Goal: Find specific page/section: Find specific page/section

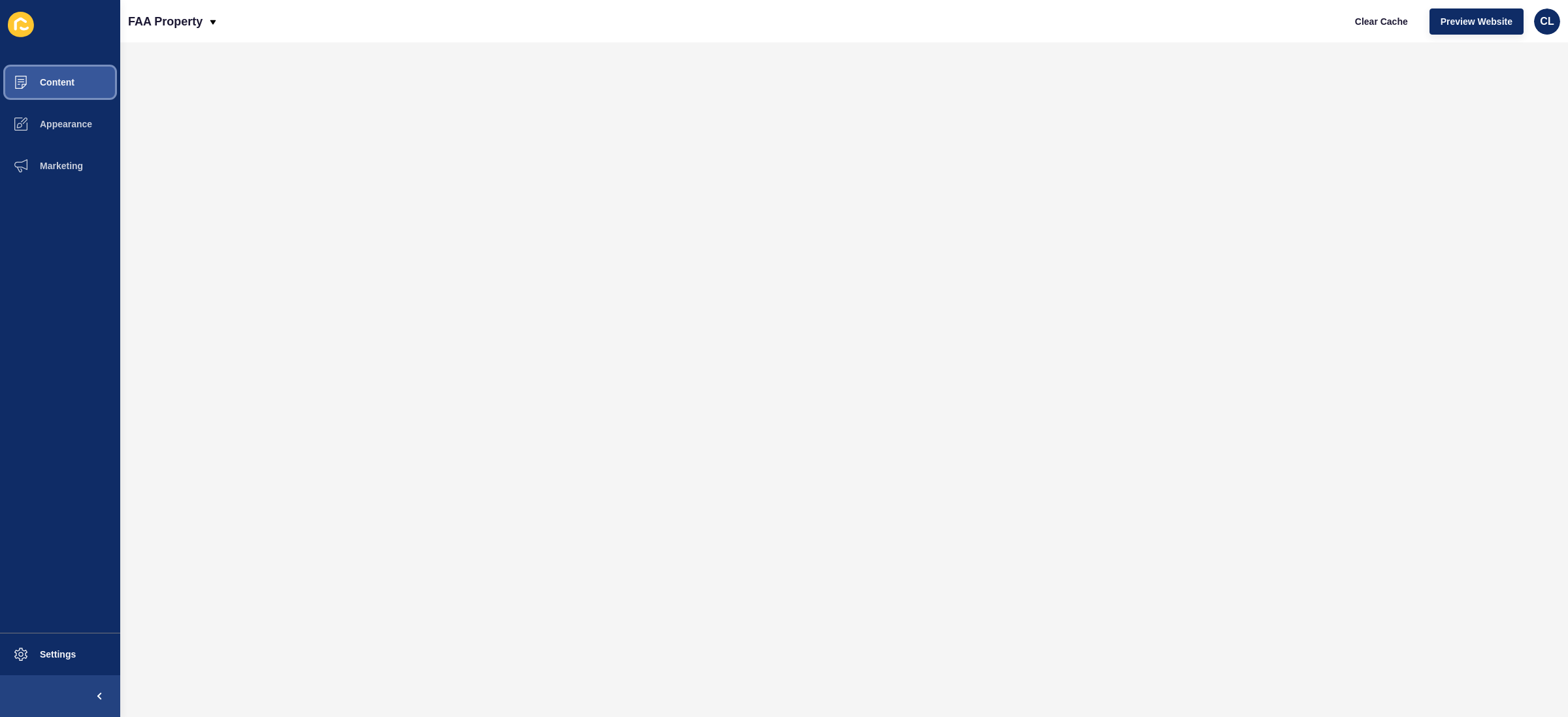
click at [42, 90] on button "Content" at bounding box center [60, 82] width 120 height 42
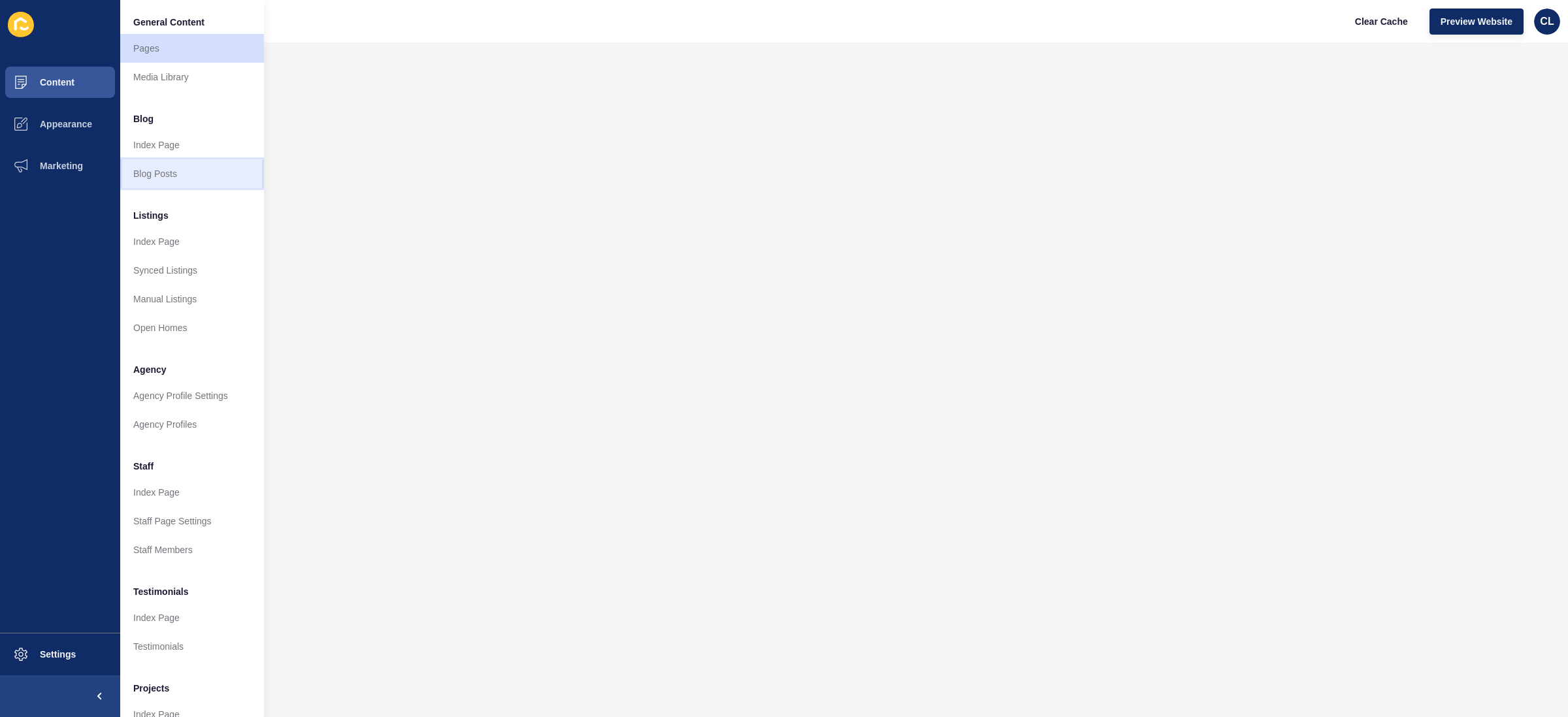
click at [165, 176] on link "Blog Posts" at bounding box center [192, 173] width 144 height 29
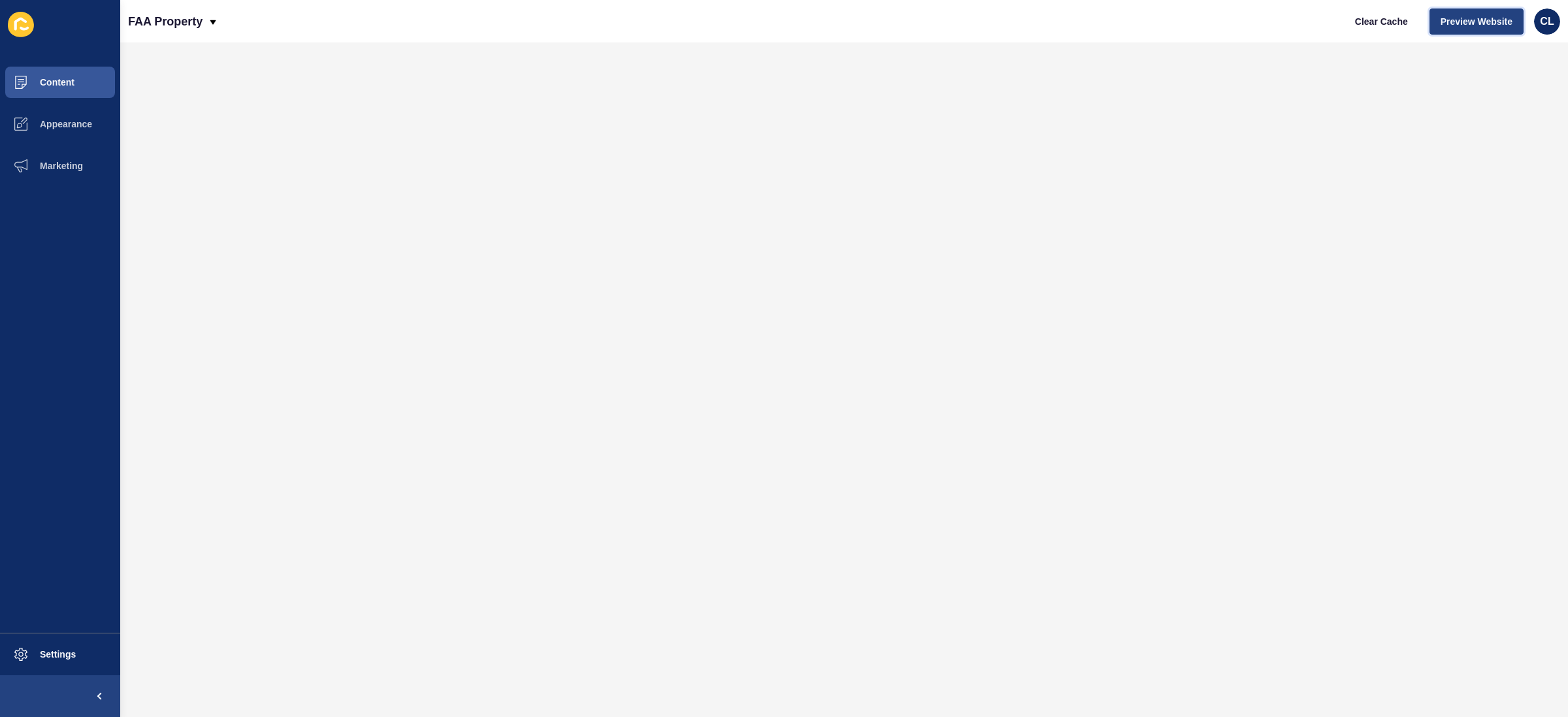
click at [1441, 23] on span "Preview Website" at bounding box center [1476, 21] width 72 height 13
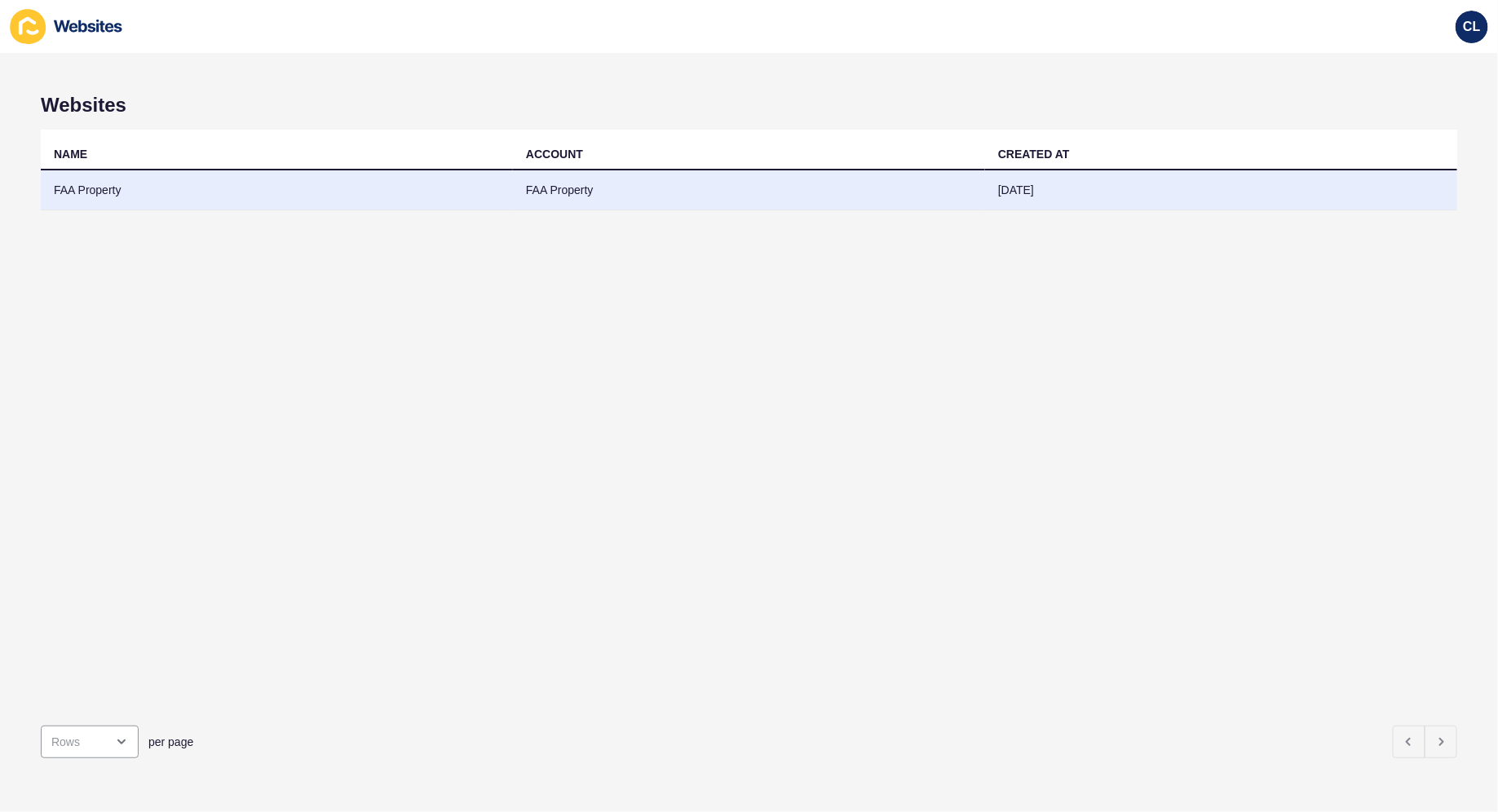
click at [379, 181] on td "FAA Property" at bounding box center [276, 190] width 472 height 40
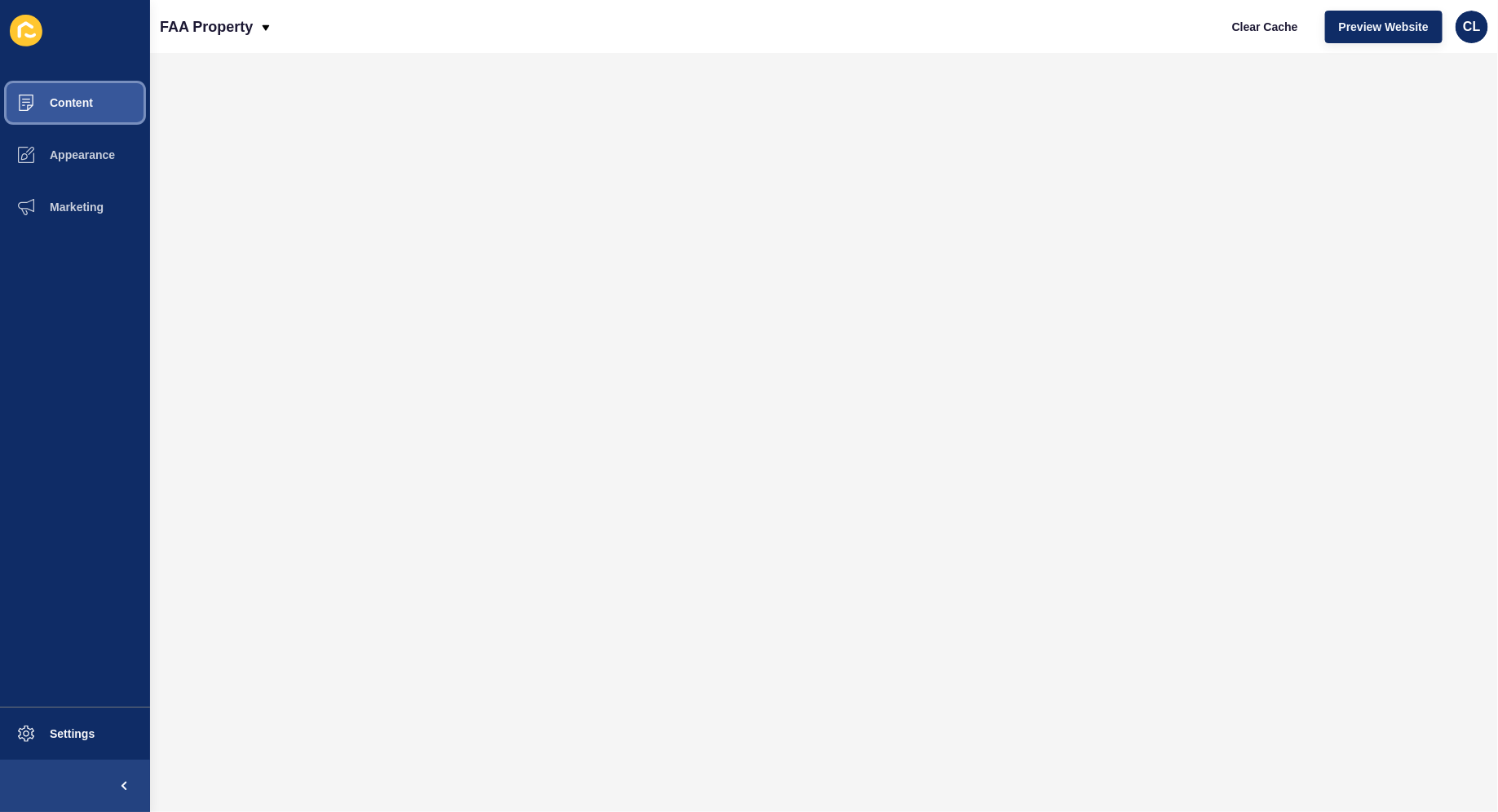
click at [95, 107] on button "Content" at bounding box center [75, 102] width 150 height 52
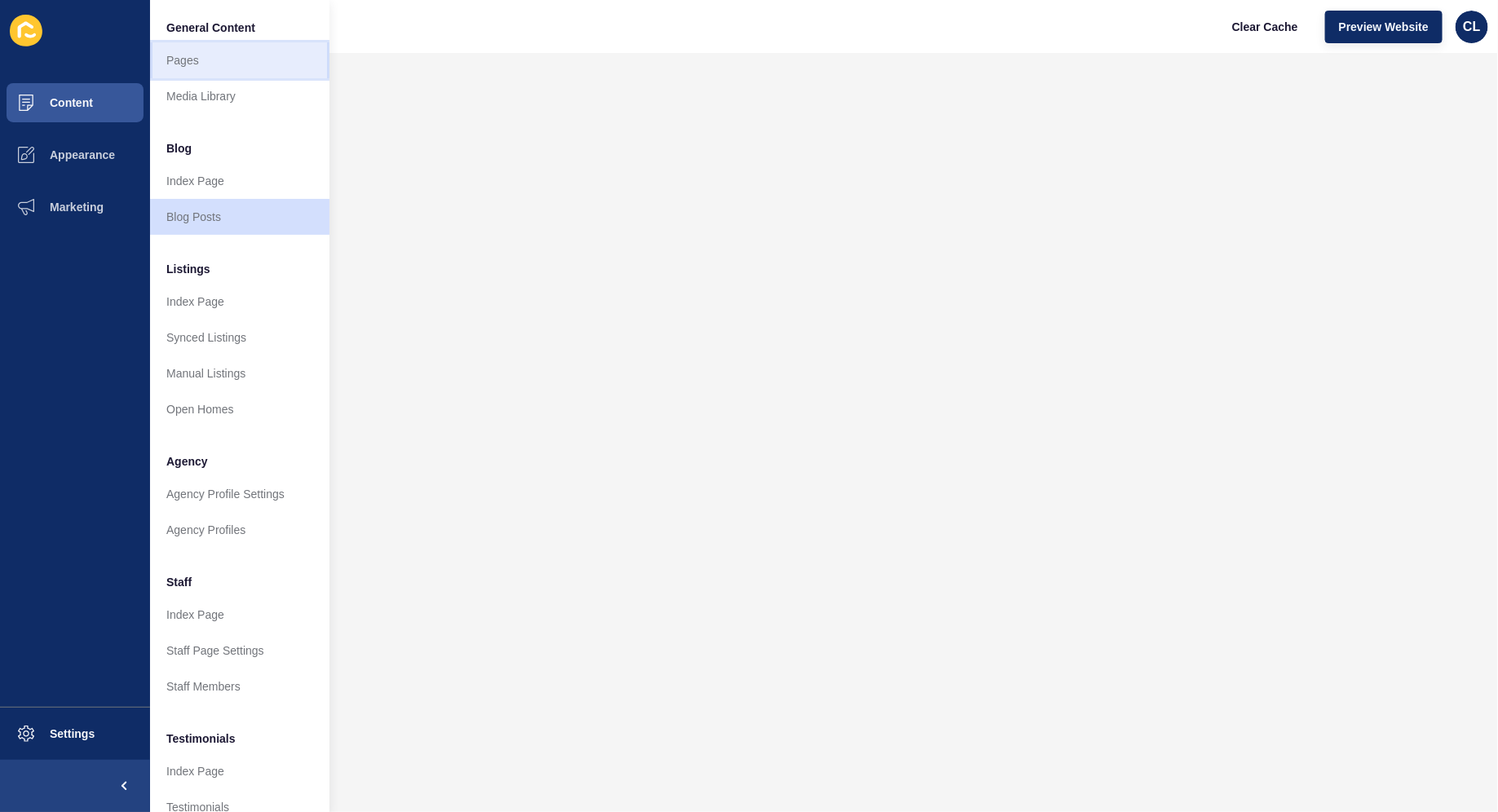
click at [232, 61] on link "Pages" at bounding box center [240, 60] width 180 height 36
